Goal: Task Accomplishment & Management: Manage account settings

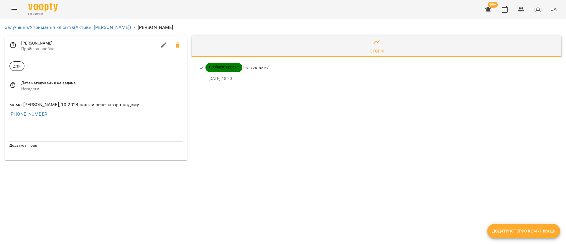
click at [16, 10] on icon "Menu" at bounding box center [14, 9] width 7 height 7
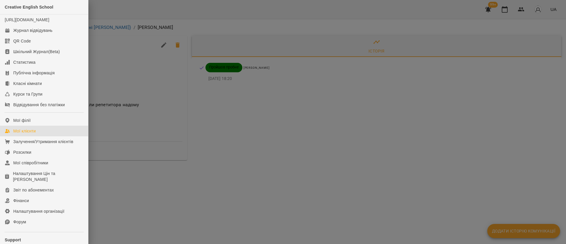
click at [22, 134] on div "Мої клієнти" at bounding box center [24, 131] width 22 height 6
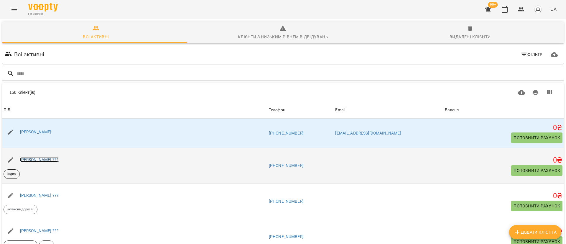
click at [39, 160] on link "[PERSON_NAME] ???" at bounding box center [39, 159] width 39 height 5
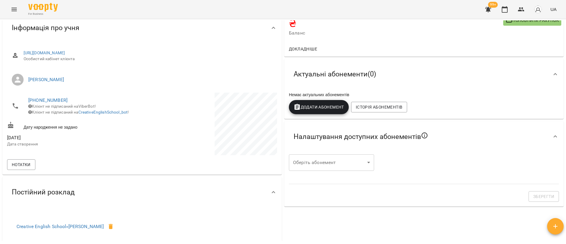
scroll to position [36, 0]
